Goal: Check status: Check status

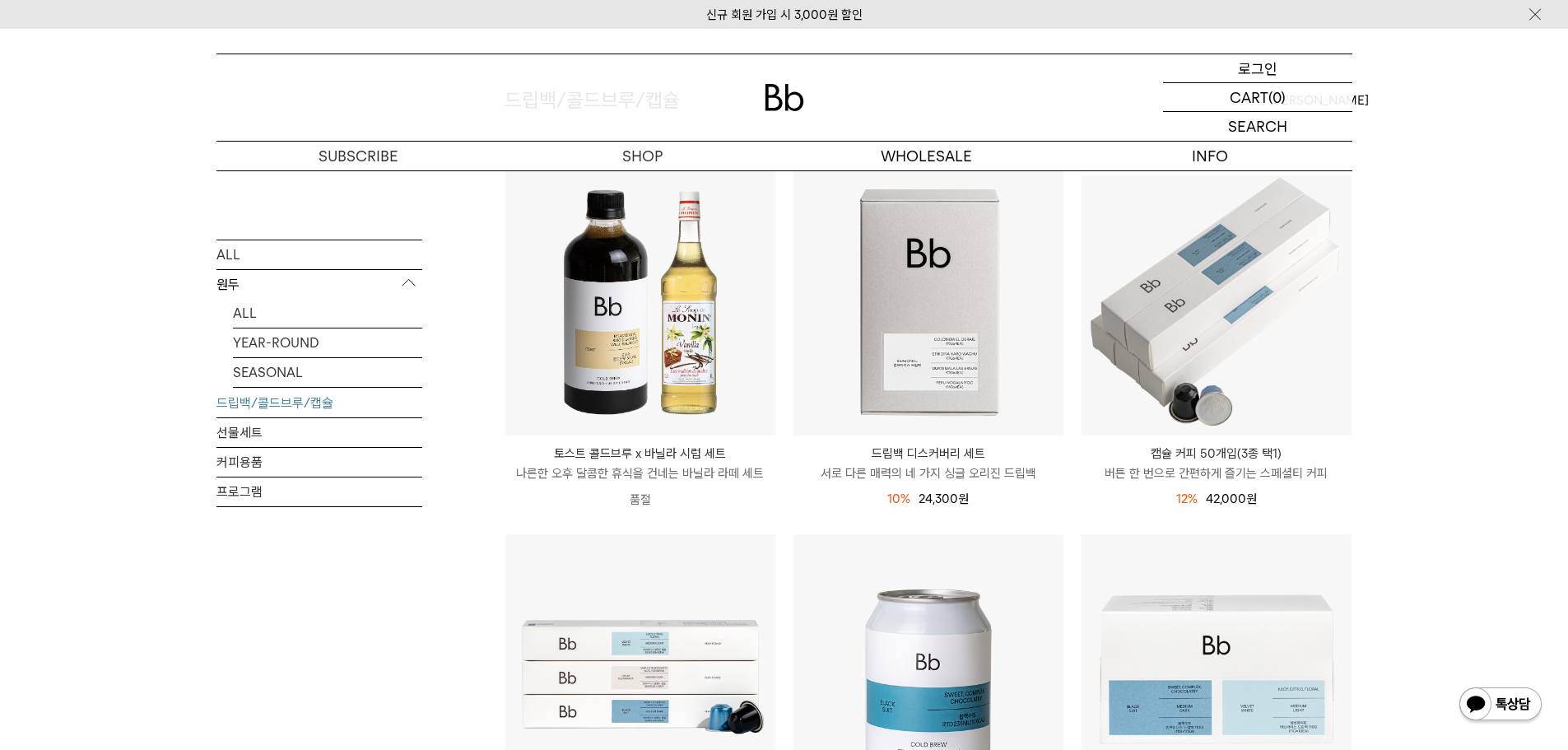
click at [1291, 74] on div "LOGIN 로그인" at bounding box center [1257, 68] width 189 height 28
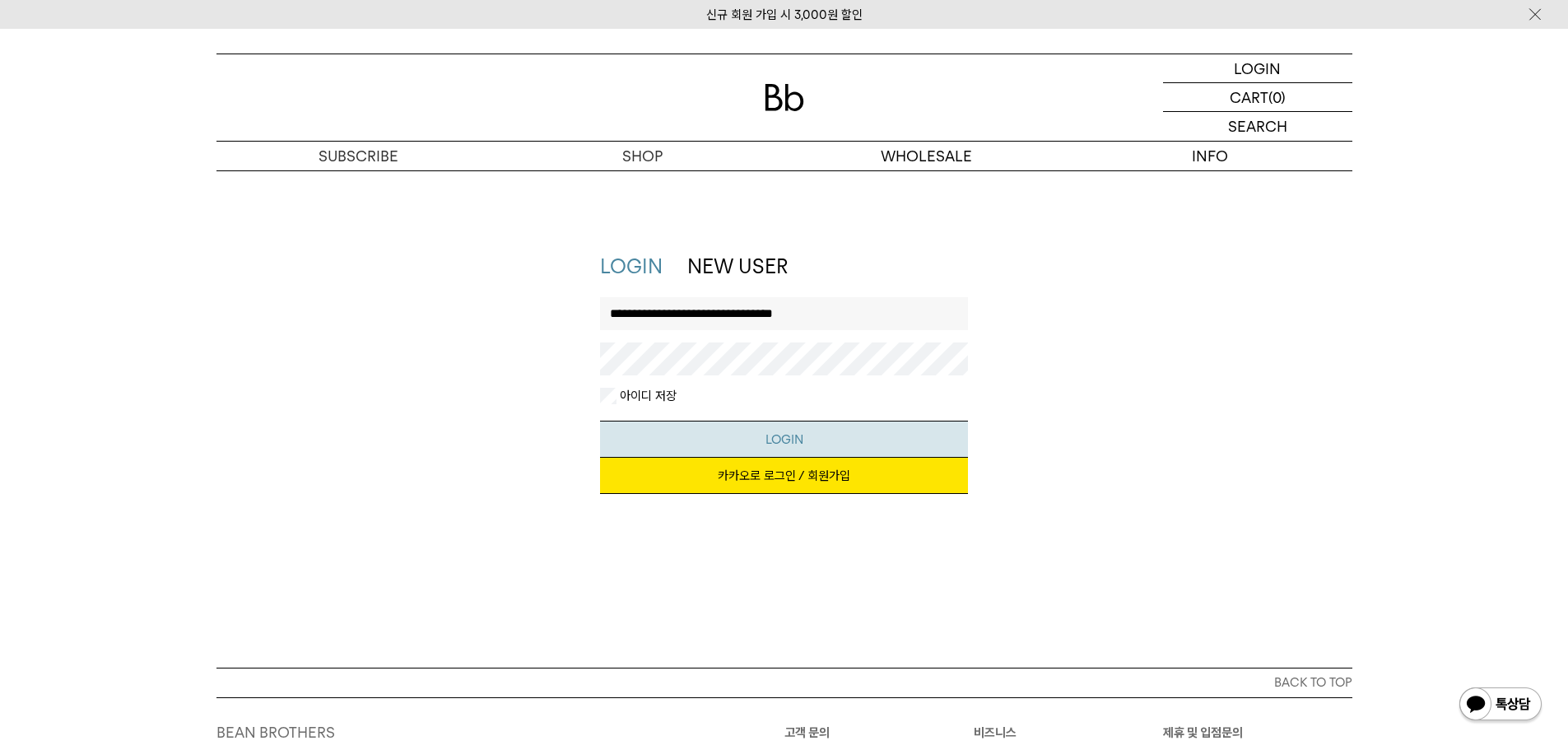
click at [762, 426] on button "LOGIN" at bounding box center [784, 439] width 368 height 37
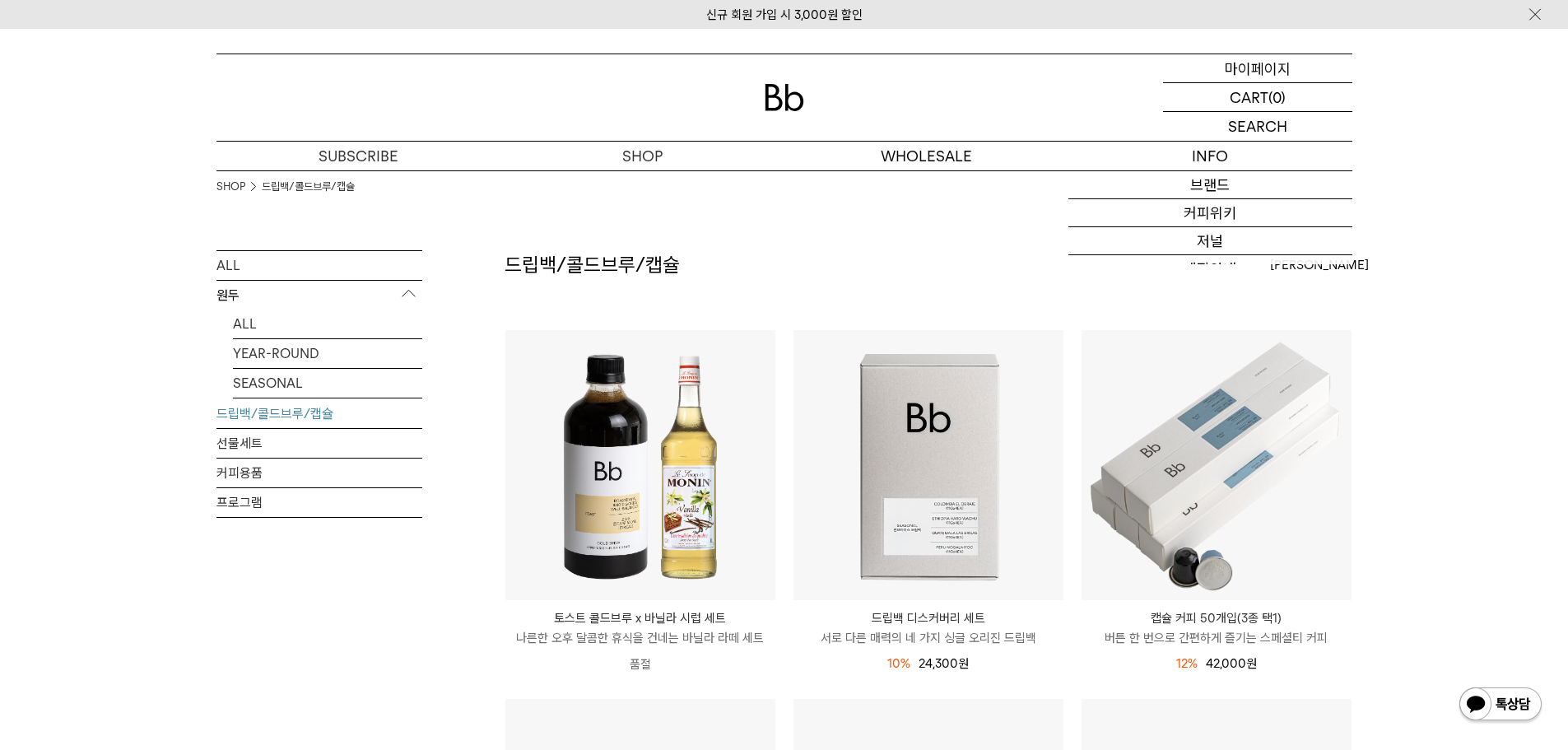
click at [1231, 65] on p "마이페이지" at bounding box center [1256, 68] width 65 height 28
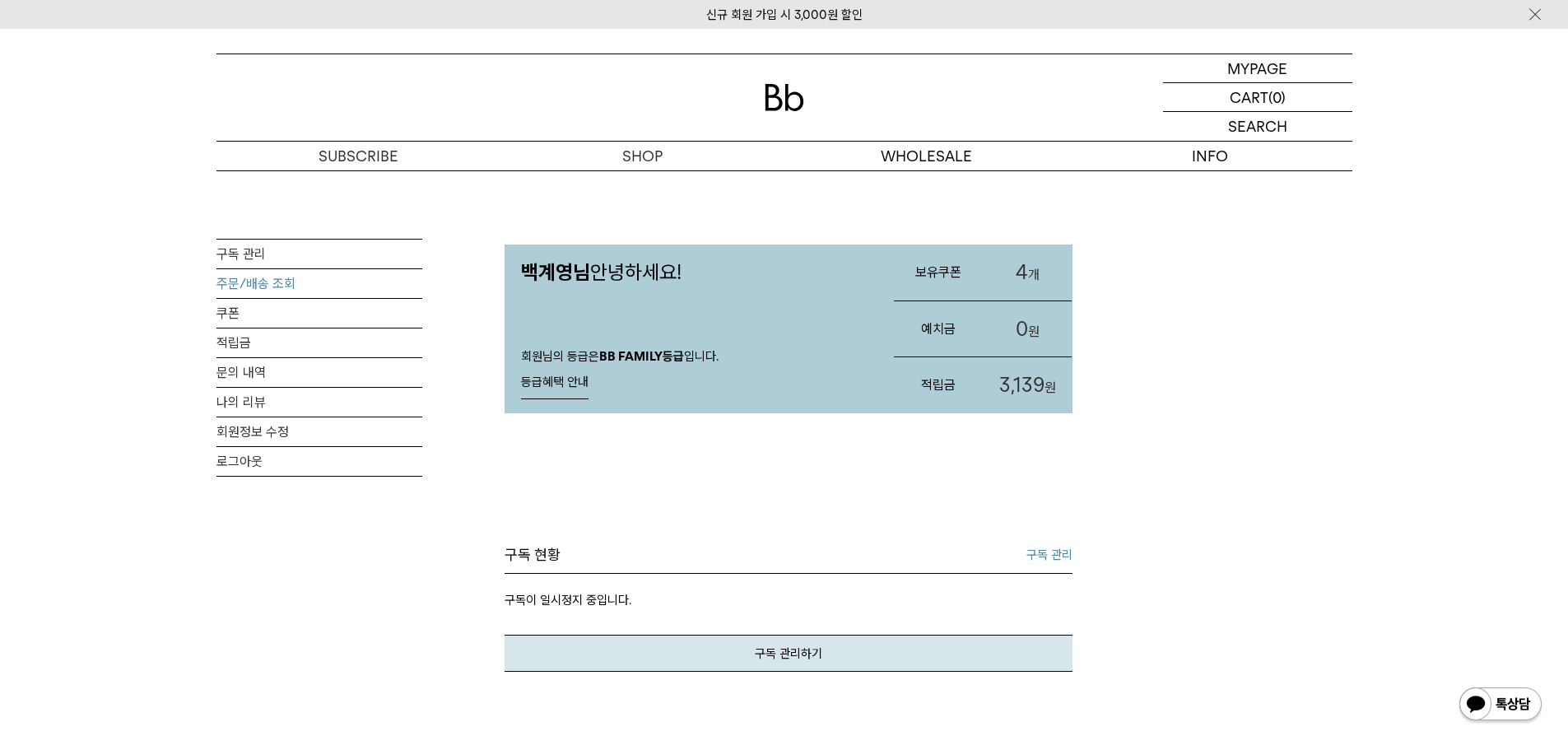
click at [266, 278] on link "주문/배송 조회" at bounding box center [319, 283] width 206 height 29
